Goal: Information Seeking & Learning: Learn about a topic

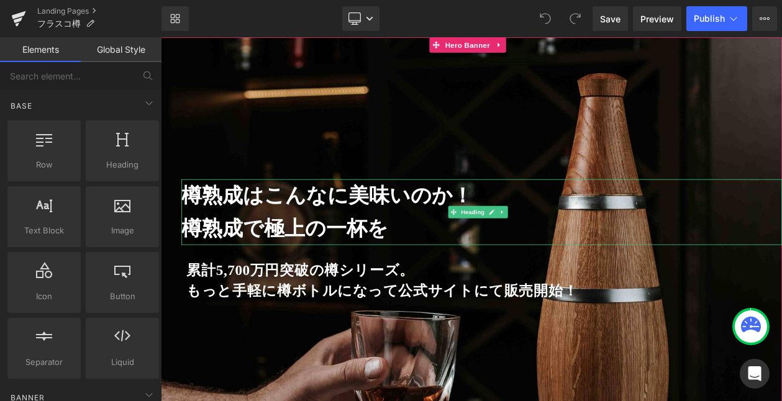
click at [257, 268] on strong "樽熟成で極上の一杯を" at bounding box center [311, 269] width 250 height 28
drag, startPoint x: 257, startPoint y: 268, endPoint x: 272, endPoint y: 279, distance: 19.0
click at [193, 268] on strong "樽熟成で極上の一杯を" at bounding box center [311, 269] width 250 height 28
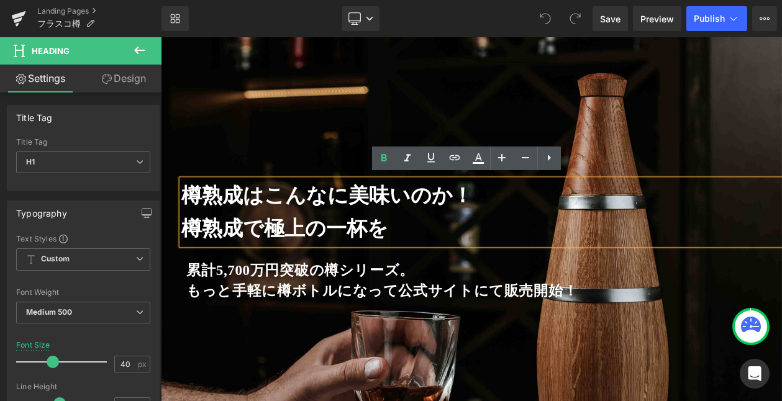
click at [260, 266] on strong "樽熟成で極上の一杯を" at bounding box center [311, 269] width 250 height 28
click at [252, 266] on strong "樽熟成で極上の一杯を" at bounding box center [311, 269] width 250 height 28
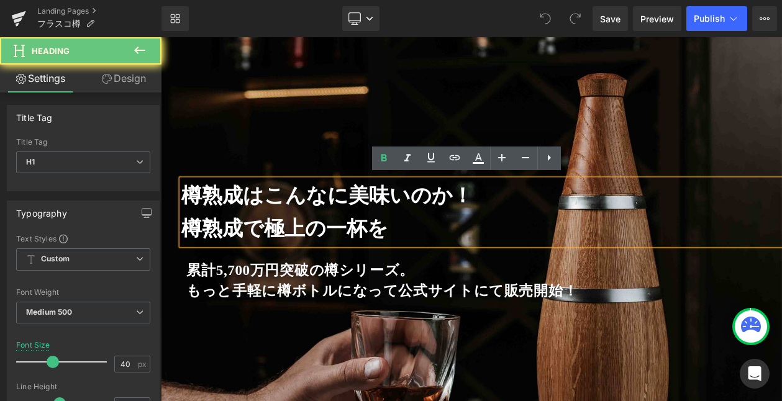
click at [253, 266] on strong "樽熟成で極上の一杯を" at bounding box center [311, 269] width 250 height 28
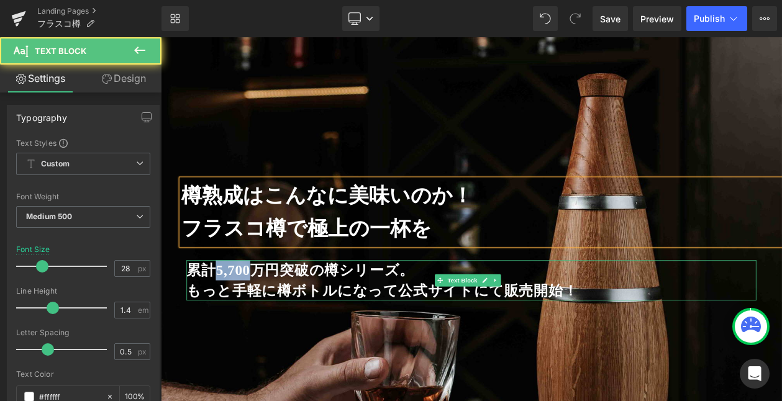
drag, startPoint x: 281, startPoint y: 314, endPoint x: 230, endPoint y: 315, distance: 50.9
click at [230, 315] on strong "累計5,700万円突破の樽シリーズ。" at bounding box center [330, 319] width 276 height 19
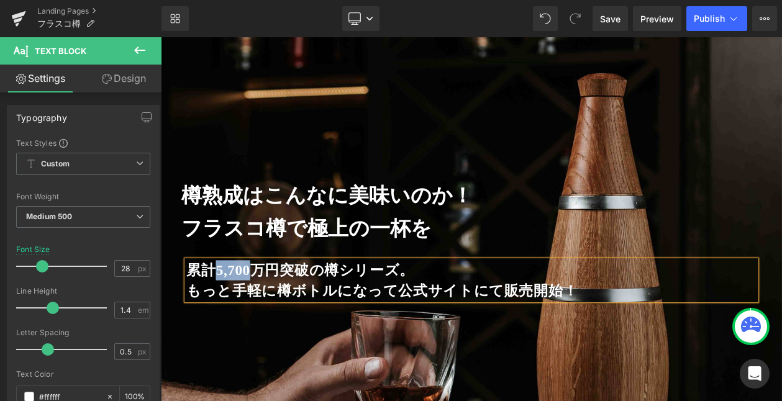
paste div
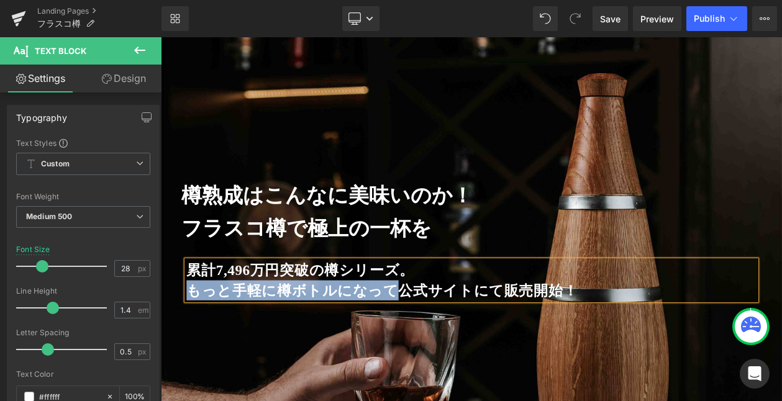
drag, startPoint x: 447, startPoint y: 338, endPoint x: 197, endPoint y: 338, distance: 249.7
click at [197, 338] on strong "もっと手軽に樽ボトルになって公式サイトにて販売開始！" at bounding box center [428, 343] width 473 height 19
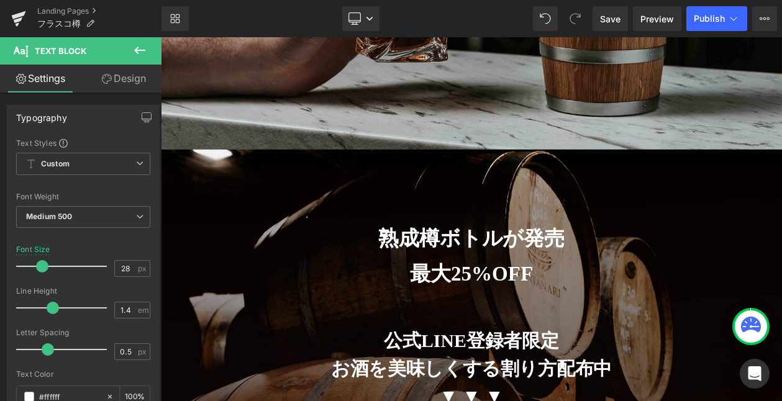
scroll to position [462, 0]
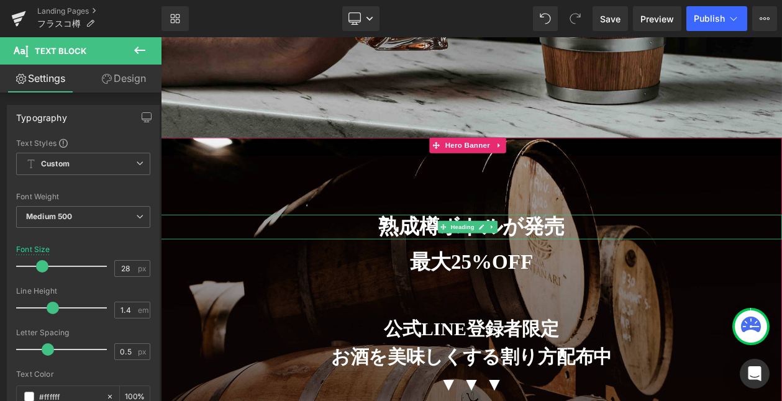
click at [615, 259] on strong "熟成樽ボトルが発売" at bounding box center [537, 267] width 226 height 28
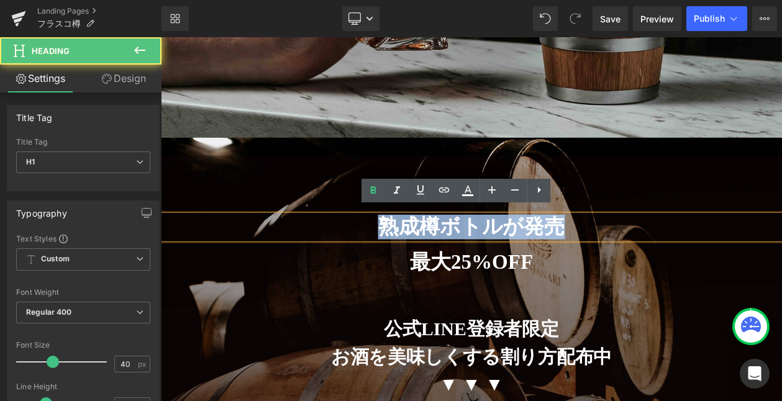
drag, startPoint x: 640, startPoint y: 261, endPoint x: 427, endPoint y: 260, distance: 213.0
click at [427, 260] on strong "熟成樽ボトルが発売" at bounding box center [537, 267] width 226 height 28
paste div
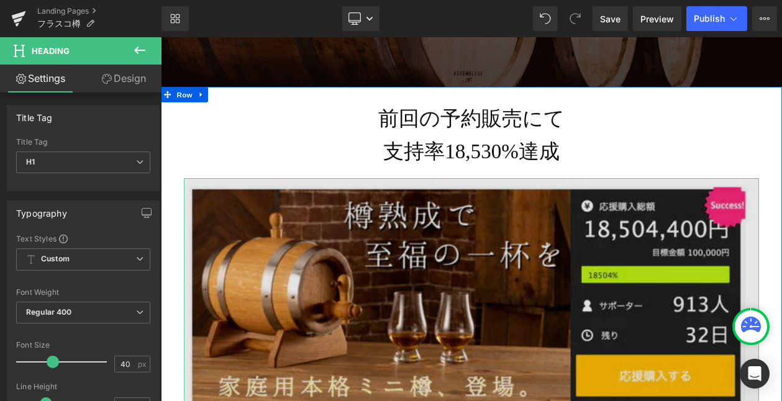
scroll to position [1073, 0]
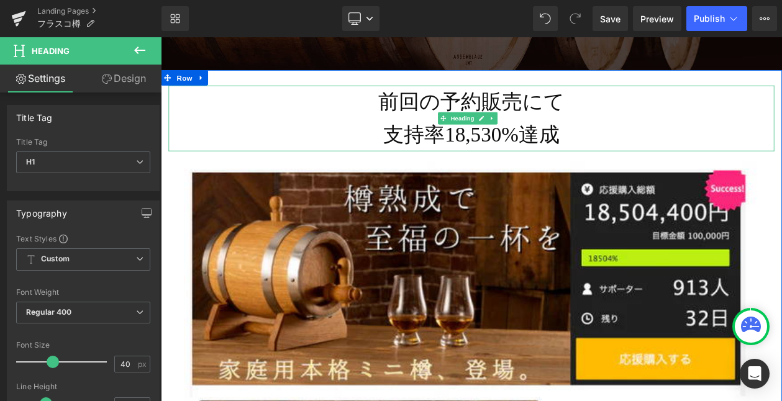
click at [494, 112] on h1 "前回の予約販売にて" at bounding box center [536, 116] width 733 height 40
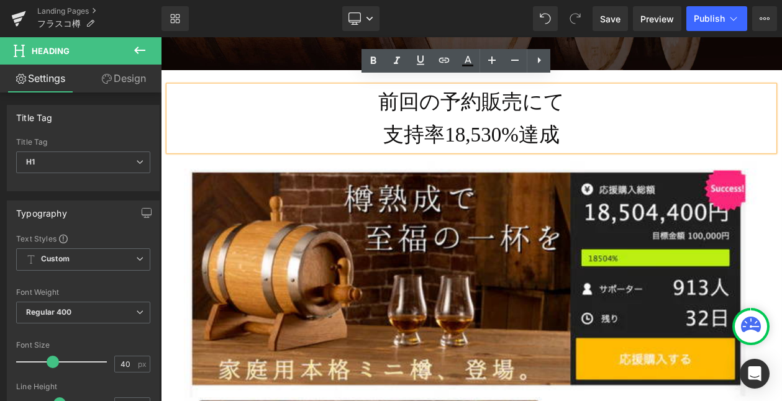
click at [496, 104] on h1 "前回の予約販売にて" at bounding box center [536, 116] width 733 height 40
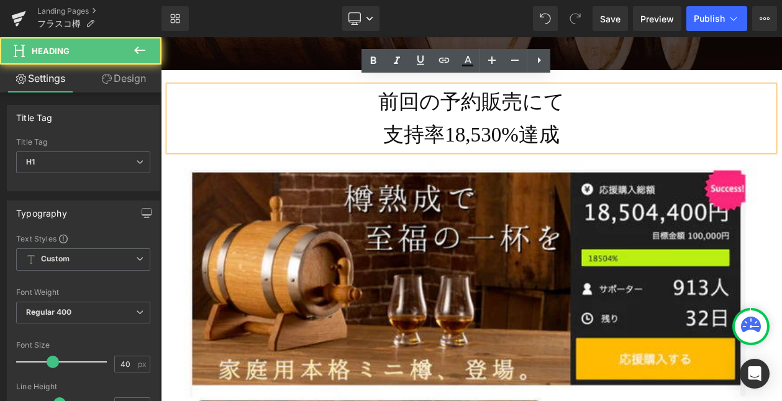
paste div
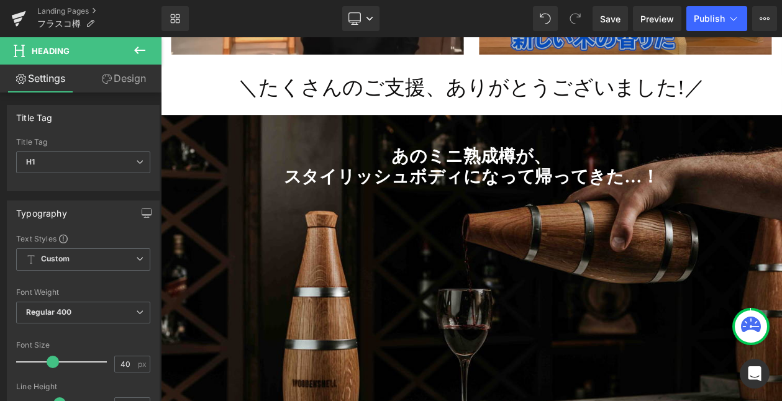
scroll to position [3229, 0]
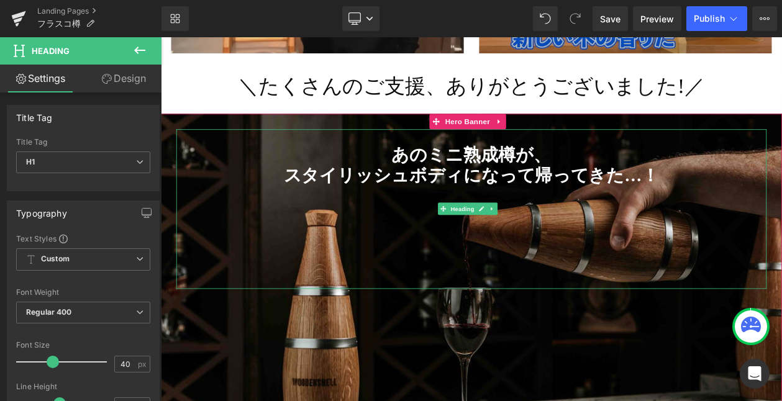
click at [522, 193] on strong "スタイリッシュボディになって帰ってきた…！" at bounding box center [536, 204] width 455 height 23
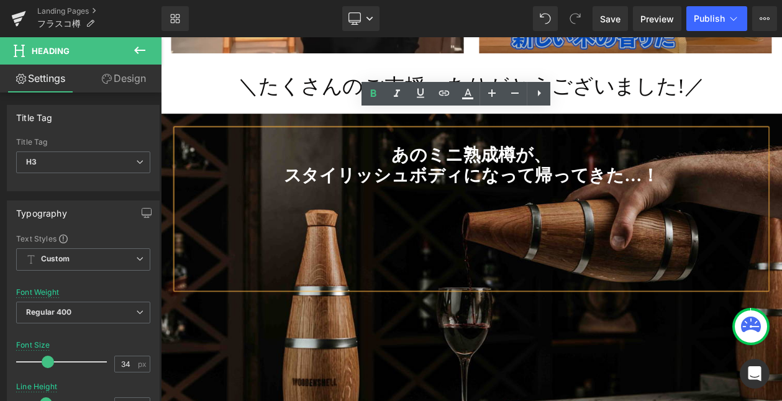
click at [517, 193] on strong "スタイリッシュボディになって帰ってきた…！" at bounding box center [536, 204] width 455 height 23
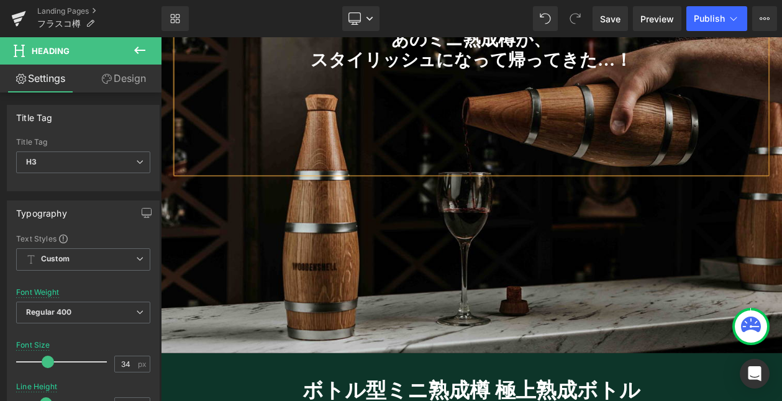
scroll to position [3634, 0]
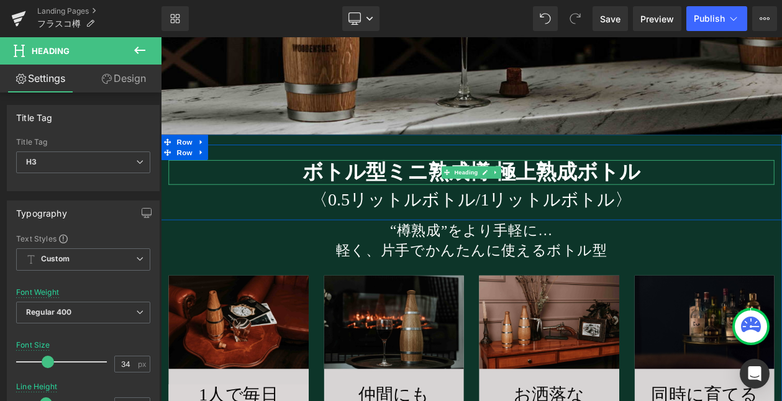
click at [676, 186] on strong "ボトル型ミニ熟成樽 極上熟成ボトル" at bounding box center [536, 200] width 409 height 28
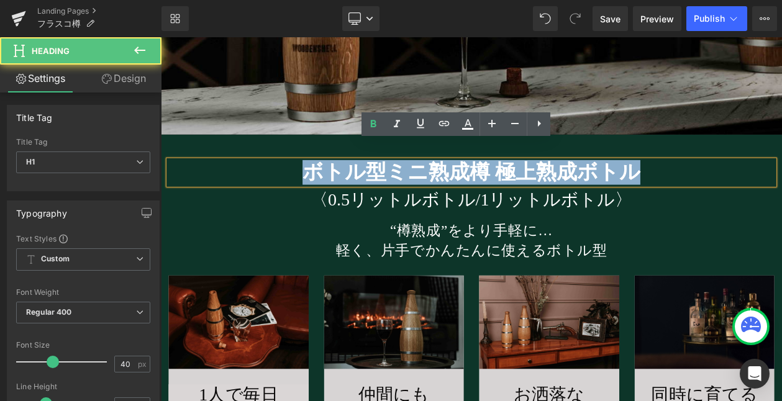
drag, startPoint x: 728, startPoint y: 179, endPoint x: 320, endPoint y: 179, distance: 407.4
click at [320, 186] on h1 "ボトル型ミニ熟成樽 極上熟成ボトル" at bounding box center [536, 201] width 733 height 30
paste div
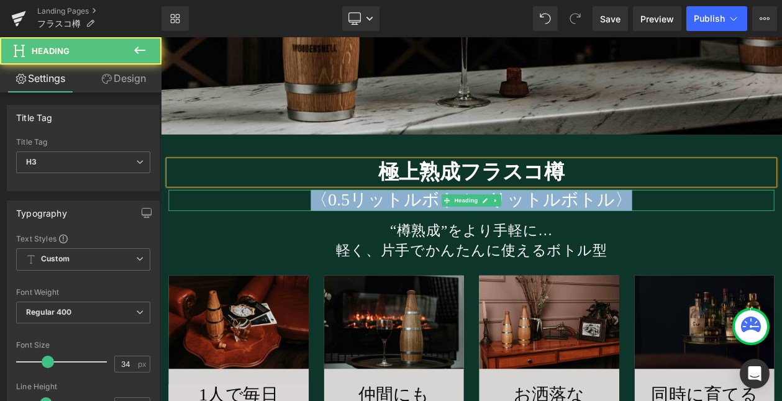
drag, startPoint x: 721, startPoint y: 214, endPoint x: 344, endPoint y: 216, distance: 377.0
click at [344, 222] on h3 "〈0.5リットルボトル/1リットルボトル〉" at bounding box center [536, 234] width 733 height 25
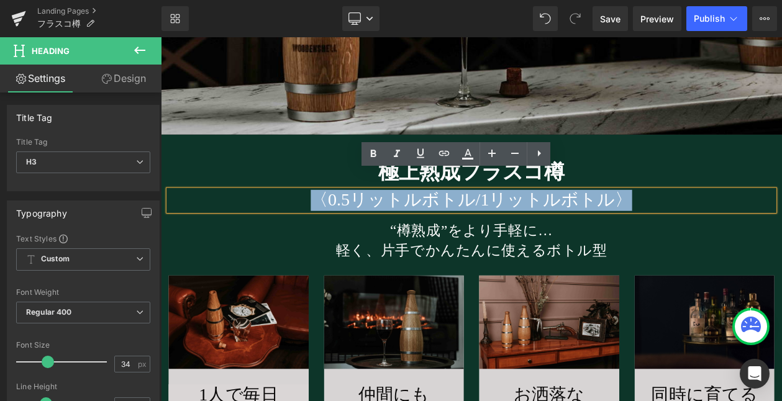
paste div
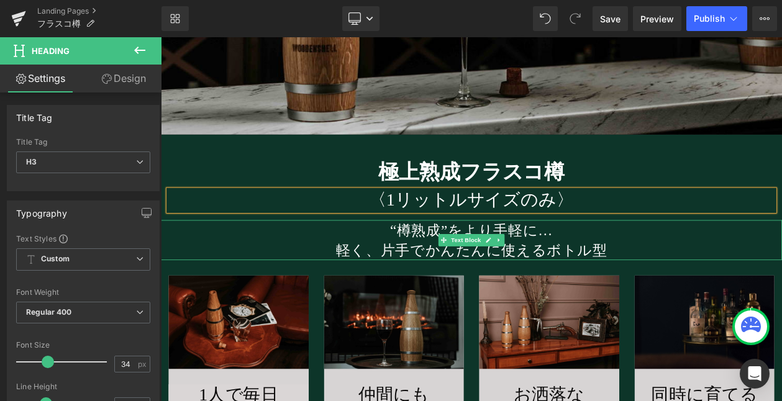
click at [562, 258] on p "“樽熟成”をより手軽に…" at bounding box center [536, 270] width 751 height 24
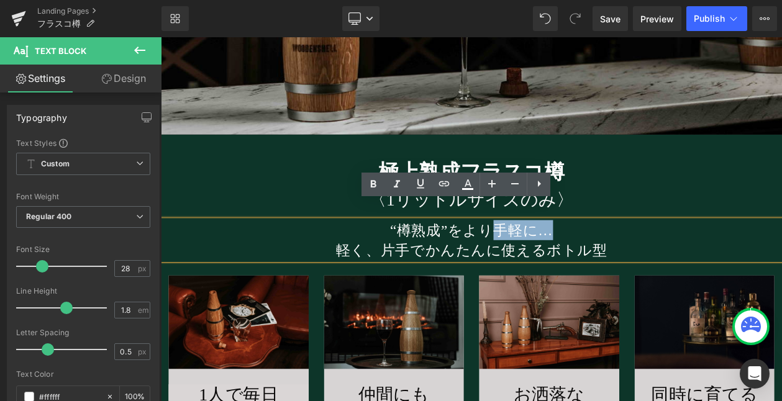
drag, startPoint x: 629, startPoint y: 251, endPoint x: 561, endPoint y: 250, distance: 67.7
click at [561, 258] on p "“樽熟成”をより手軽に…" at bounding box center [536, 270] width 751 height 24
paste div
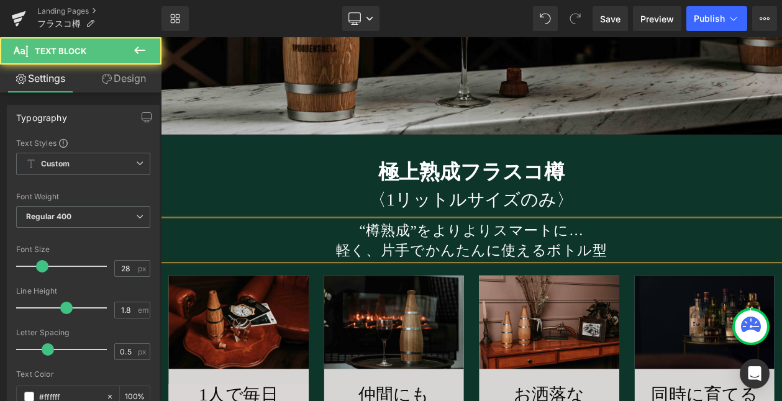
drag, startPoint x: 689, startPoint y: 279, endPoint x: 365, endPoint y: 279, distance: 324.2
click at [365, 283] on p "軽く、片手でかんたんに使えるボトル型" at bounding box center [536, 295] width 751 height 24
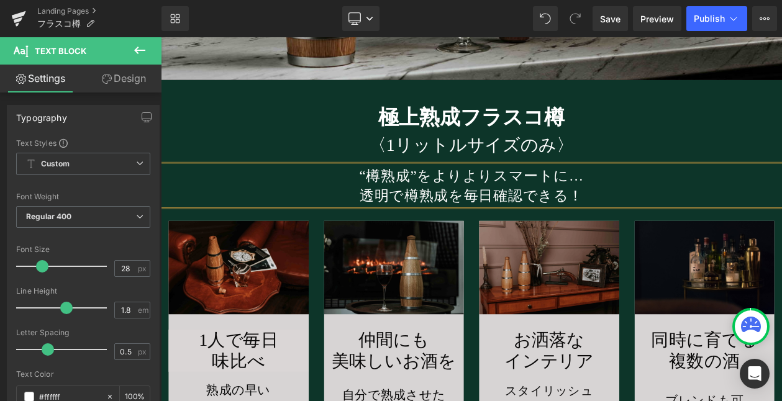
scroll to position [3865, 0]
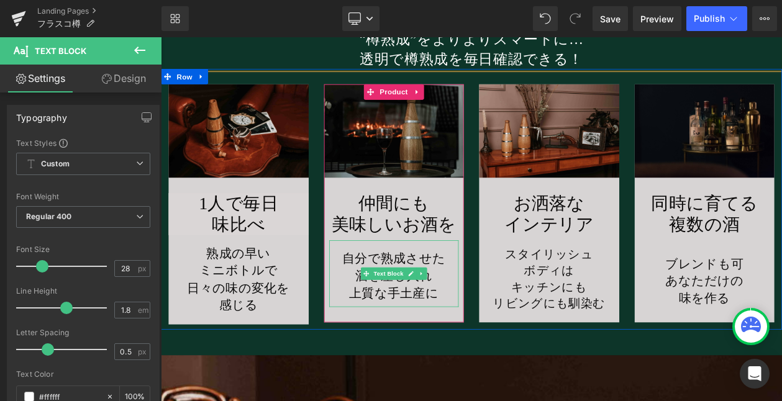
click at [387, 337] on p "上質な手土産に" at bounding box center [443, 347] width 157 height 21
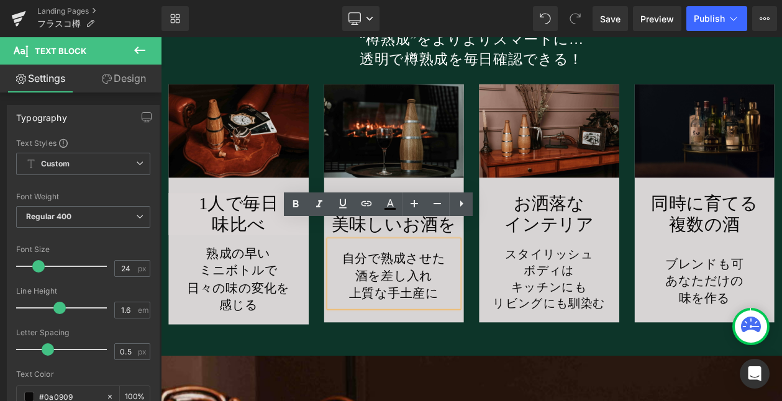
click at [388, 337] on p "上質な手土産に" at bounding box center [443, 347] width 157 height 21
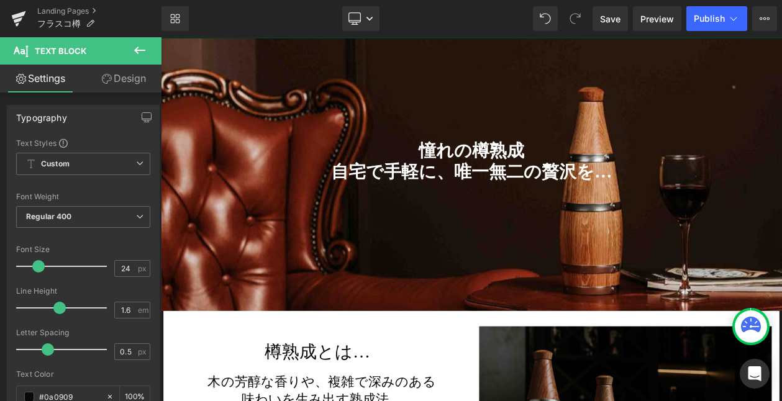
scroll to position [4260, 0]
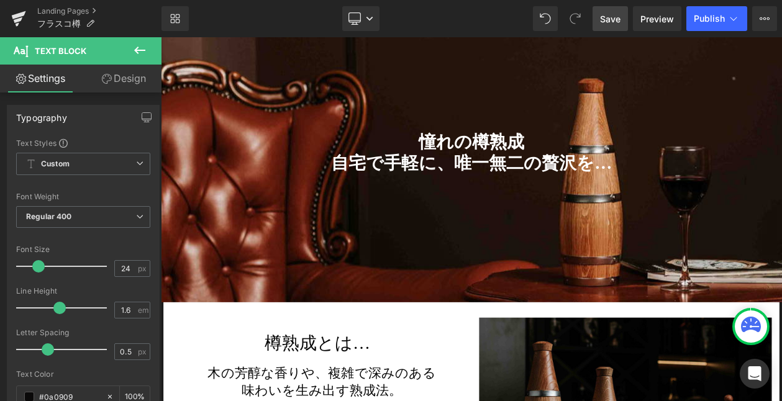
click at [609, 16] on span "Save" at bounding box center [610, 18] width 20 height 13
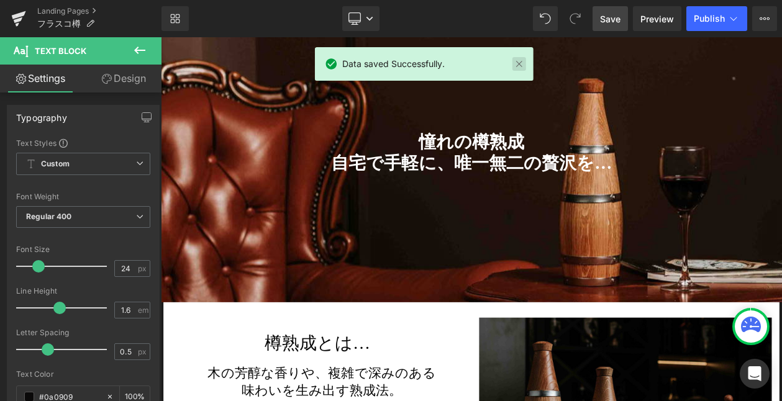
click at [514, 63] on link at bounding box center [519, 64] width 14 height 14
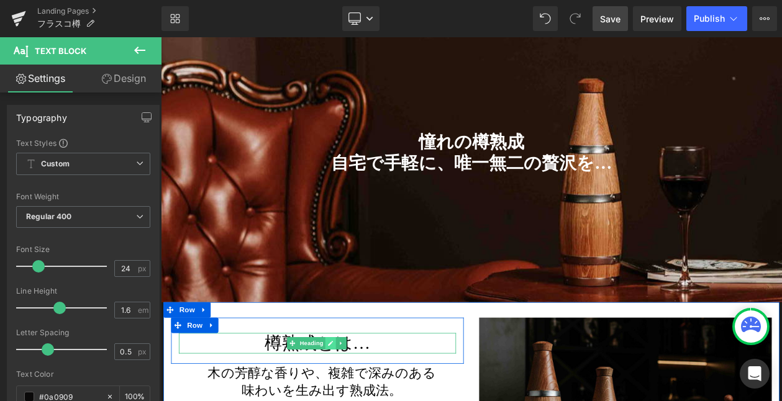
click at [367, 400] on link at bounding box center [366, 407] width 13 height 15
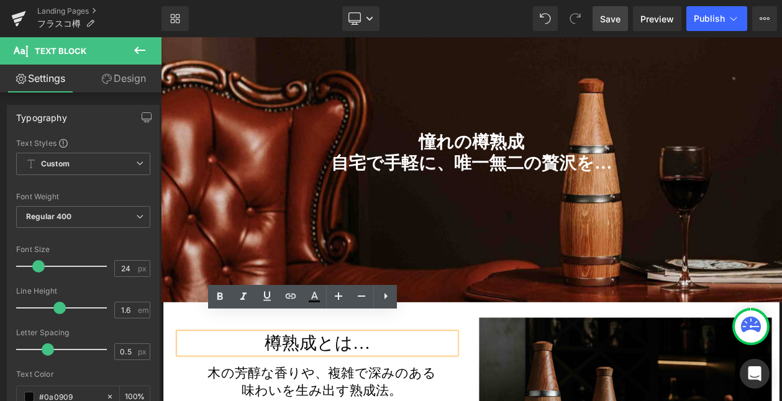
click at [349, 395] on h3 "樽熟成とは…" at bounding box center [350, 407] width 335 height 25
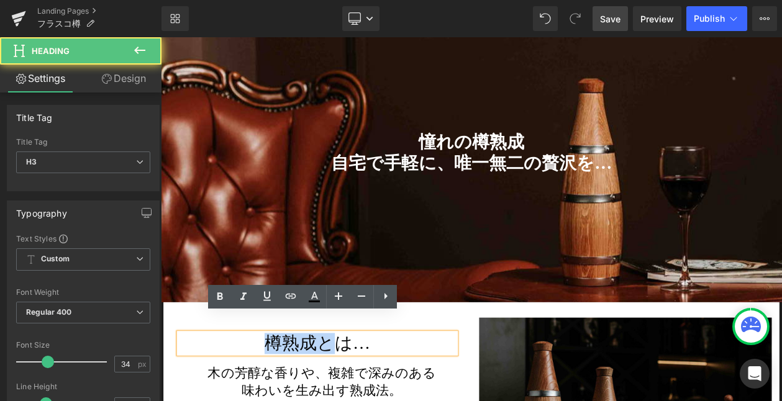
drag, startPoint x: 343, startPoint y: 388, endPoint x: 274, endPoint y: 388, distance: 69.6
click at [274, 395] on h3 "樽熟成とは…" at bounding box center [350, 407] width 335 height 25
click at [338, 395] on h3 "樽熟成とは…" at bounding box center [350, 407] width 335 height 25
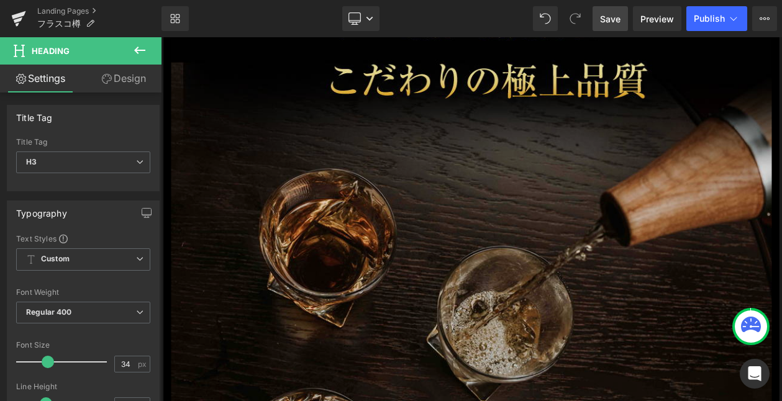
scroll to position [5260, 0]
